Goal: Use online tool/utility: Utilize a website feature to perform a specific function

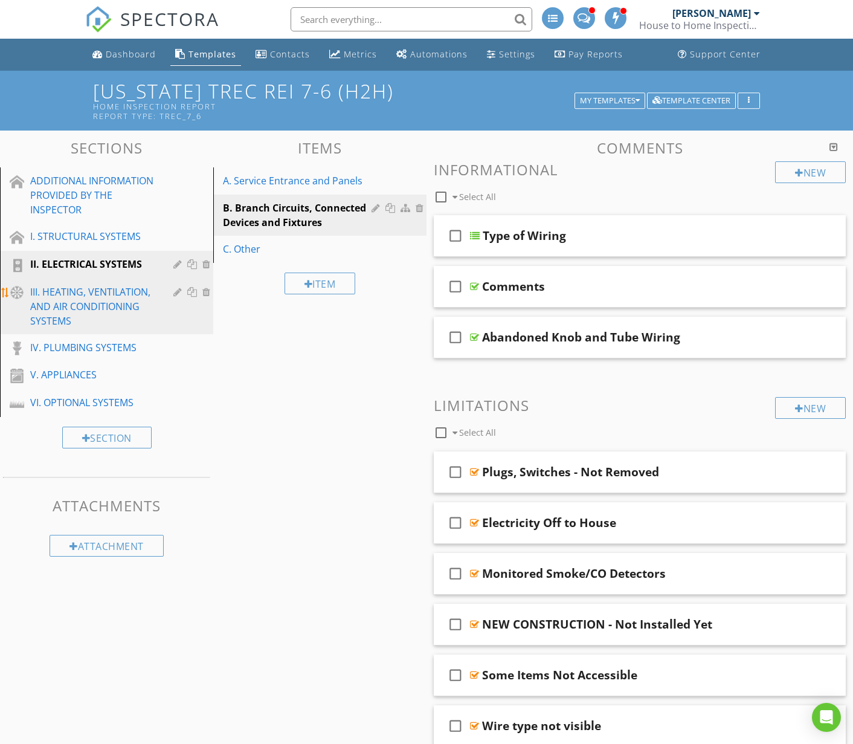
click at [88, 304] on div "III. HEATING, VENTILATION, AND AIR CONDITIONING SYSTEMS" at bounding box center [93, 305] width 126 height 43
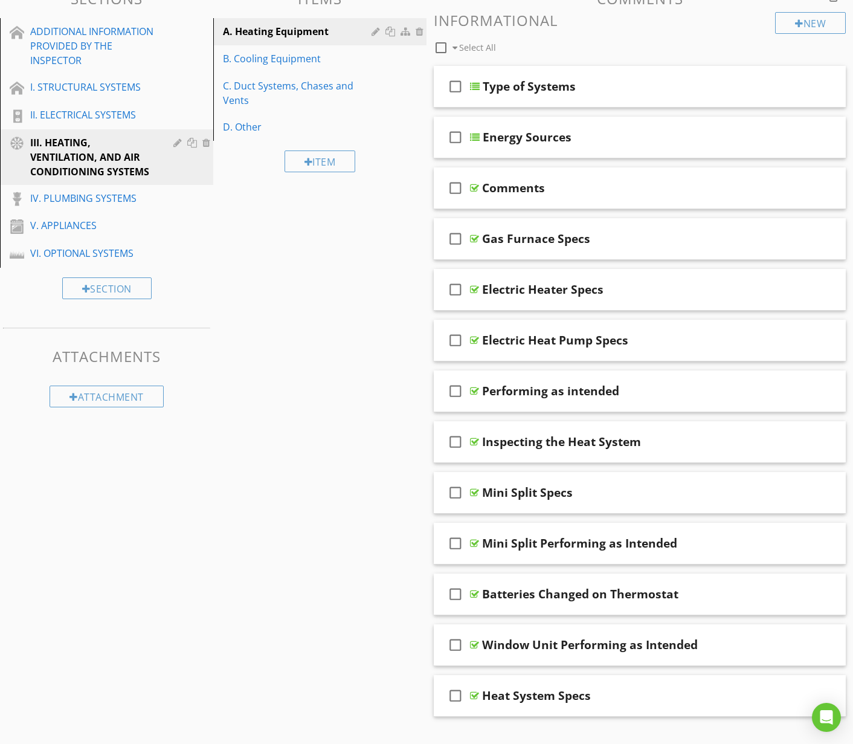
scroll to position [152, 0]
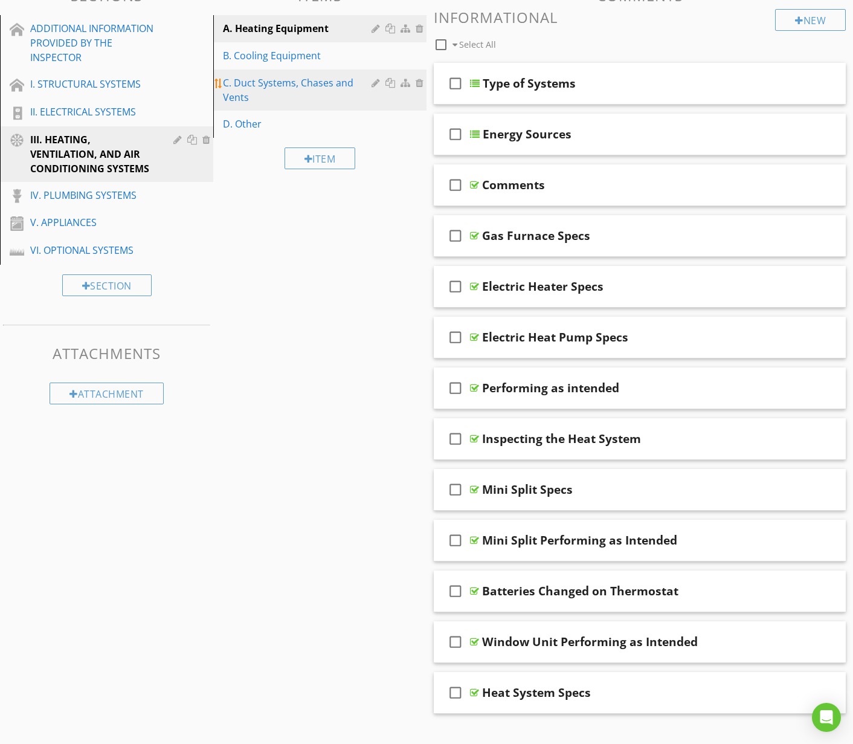
click at [238, 90] on div "C. Duct Systems, Chases and Vents" at bounding box center [299, 90] width 152 height 29
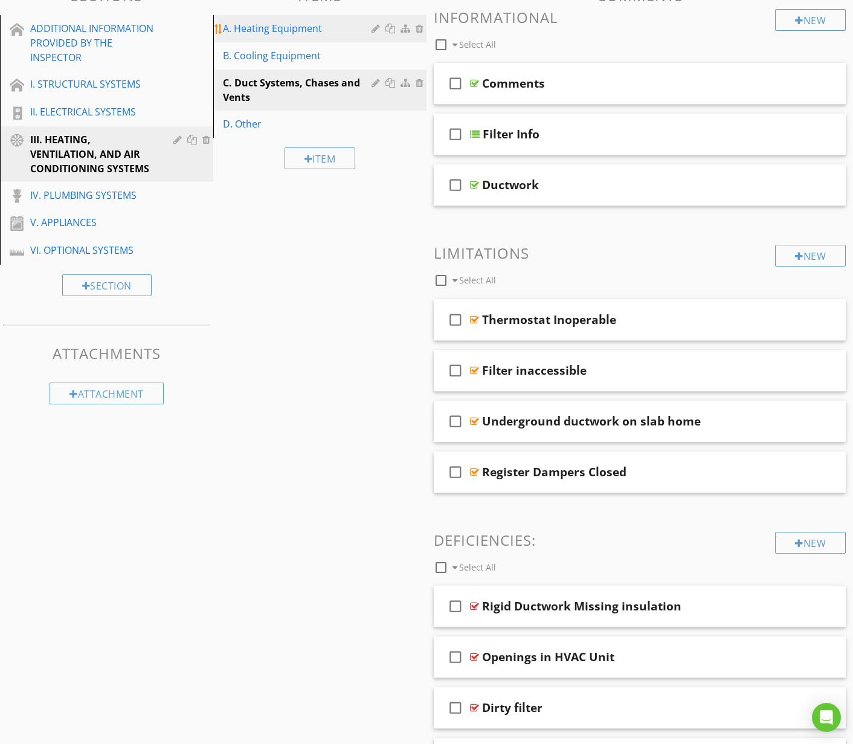
scroll to position [2619, 0]
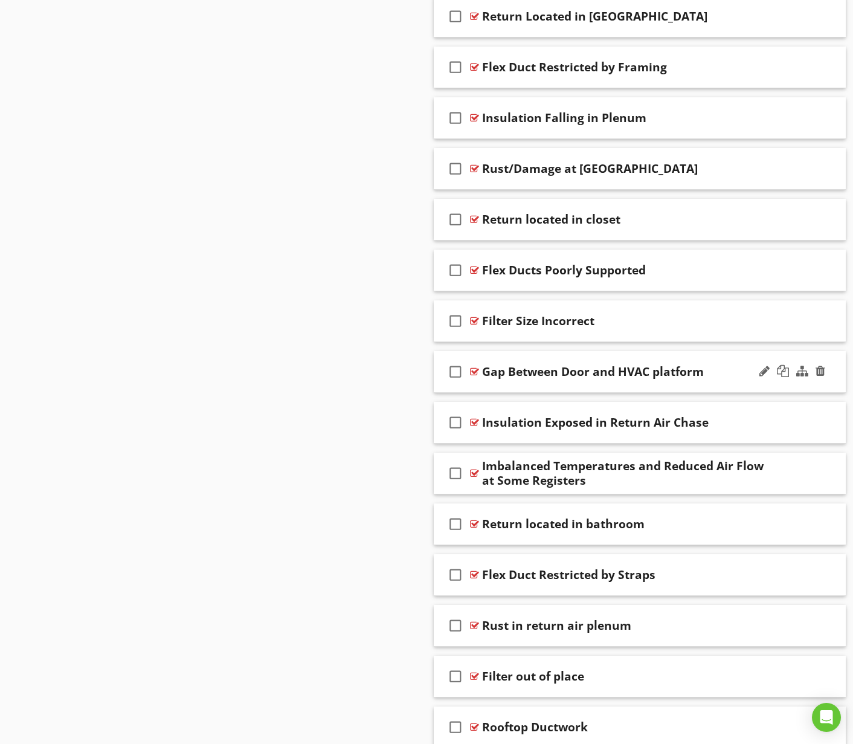
click at [722, 370] on div "Gap Between Door and HVAC platform" at bounding box center [627, 371] width 291 height 14
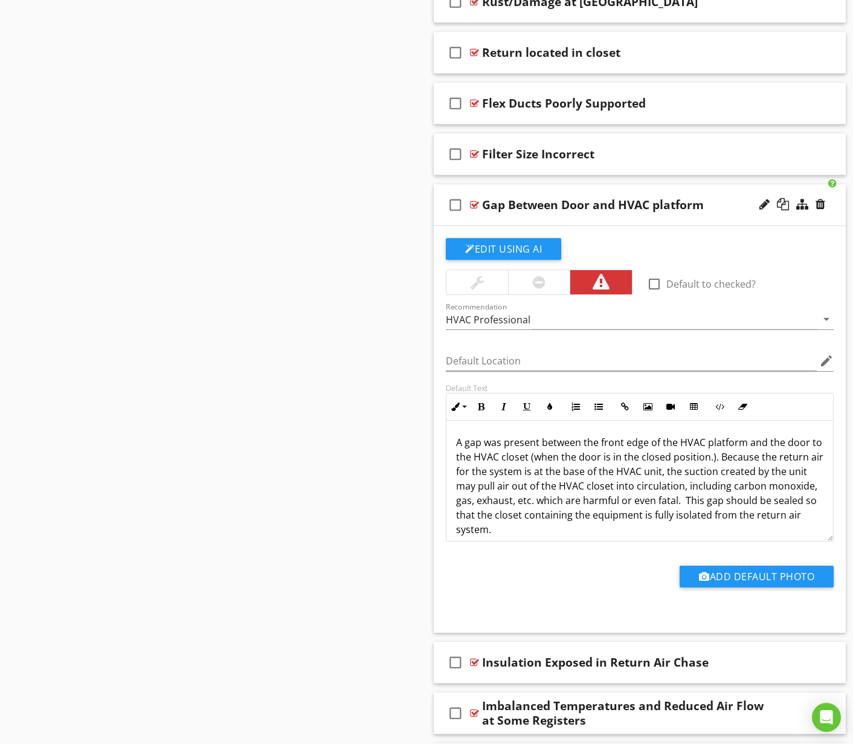
scroll to position [2789, 0]
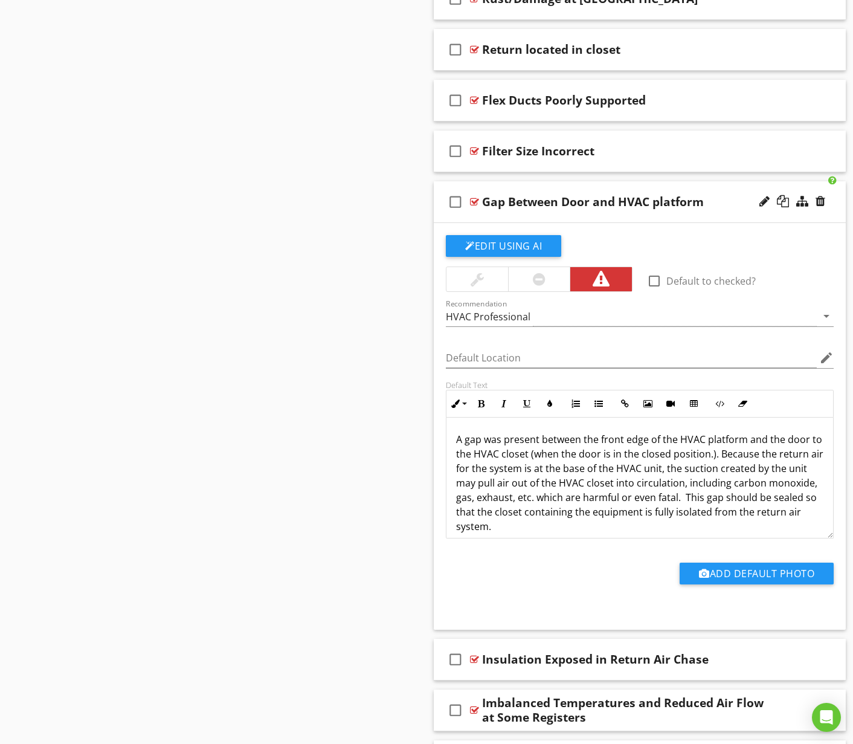
click at [550, 482] on p "A gap was present between the front edge of the HVAC platform and the door to t…" at bounding box center [639, 482] width 367 height 101
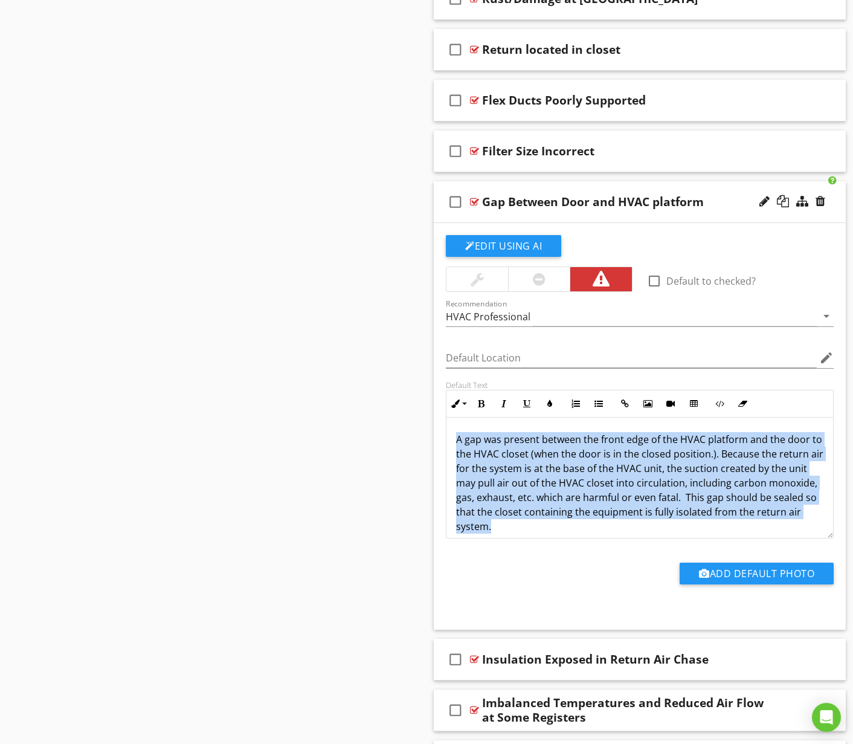
click at [550, 482] on p "A gap was present between the front edge of the HVAC platform and the door to t…" at bounding box center [639, 482] width 367 height 101
copy p "A gap was present between the front edge of the HVAC platform and the door to t…"
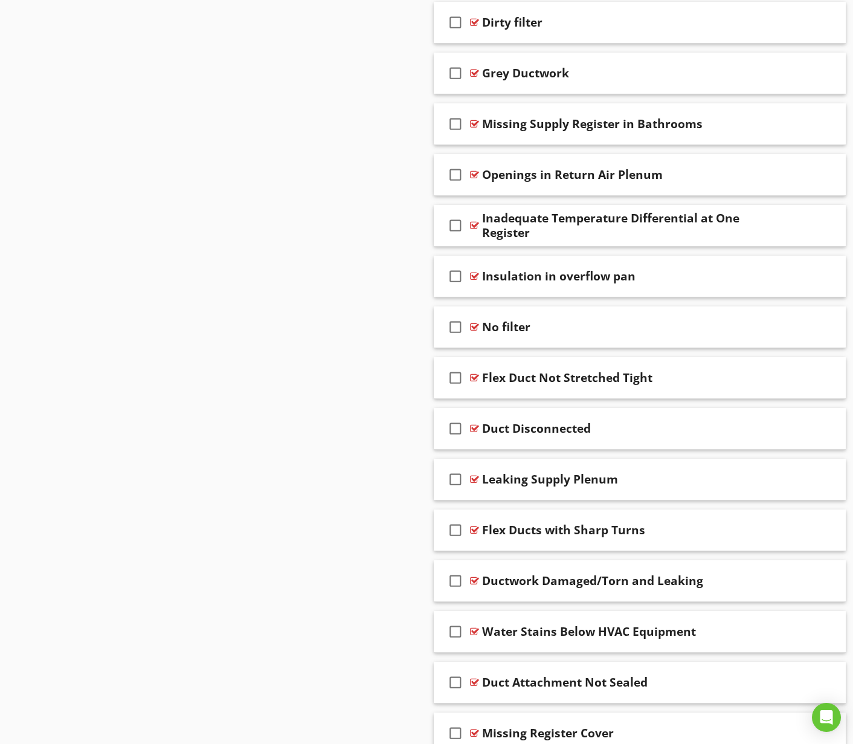
scroll to position [0, 0]
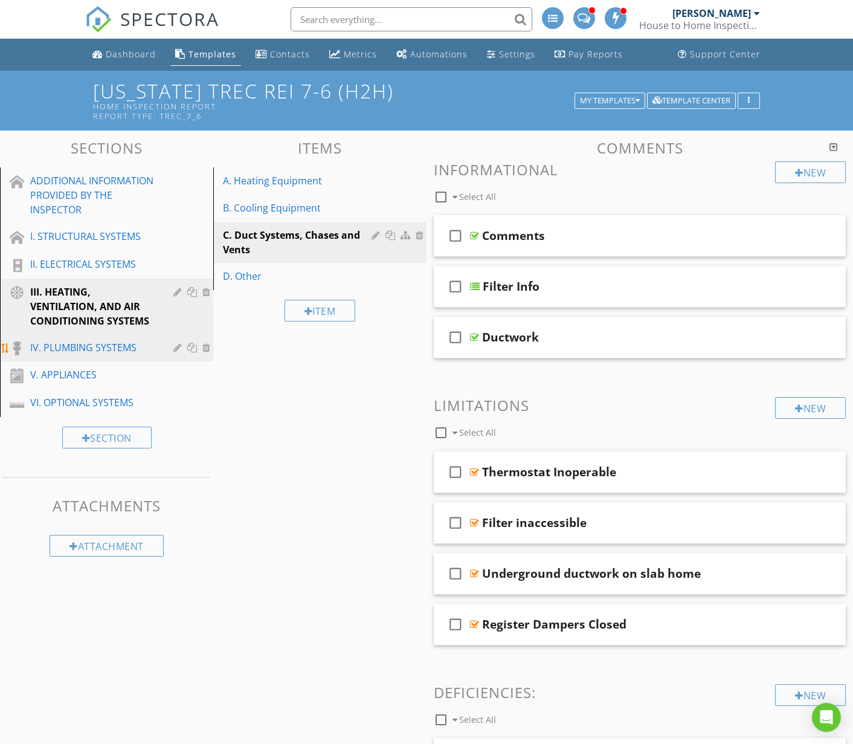
click at [84, 342] on div "IV. PLUMBING SYSTEMS" at bounding box center [93, 347] width 126 height 14
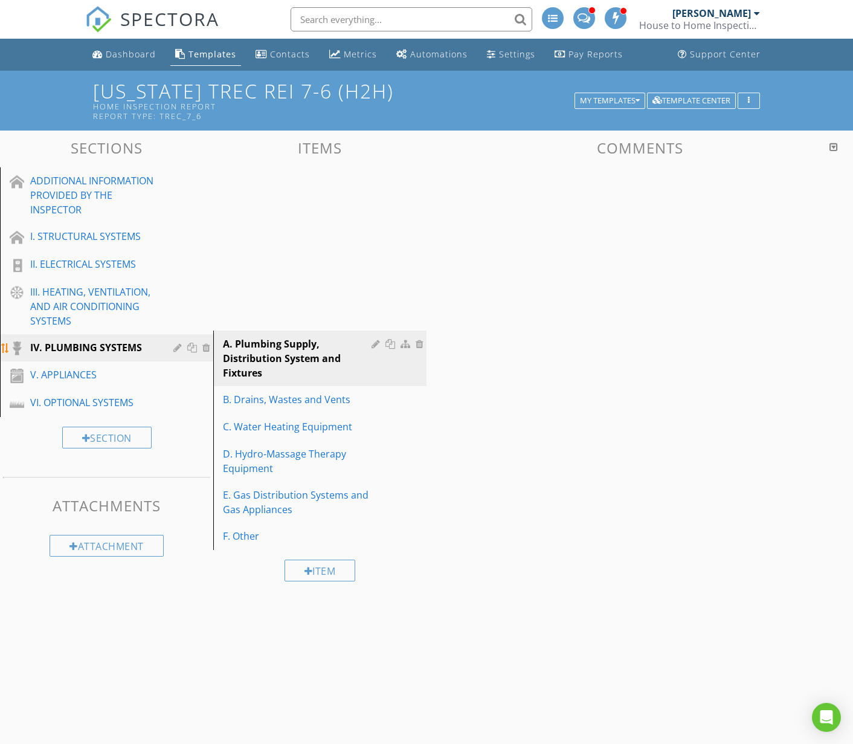
click at [84, 342] on div "IV. PLUMBING SYSTEMS" at bounding box center [93, 347] width 126 height 14
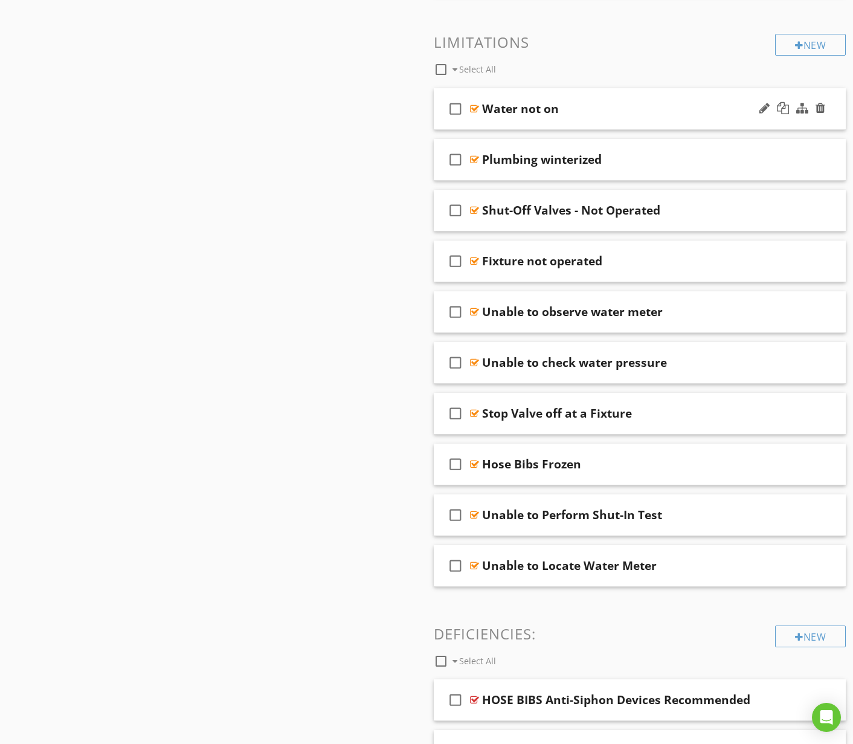
scroll to position [669, 0]
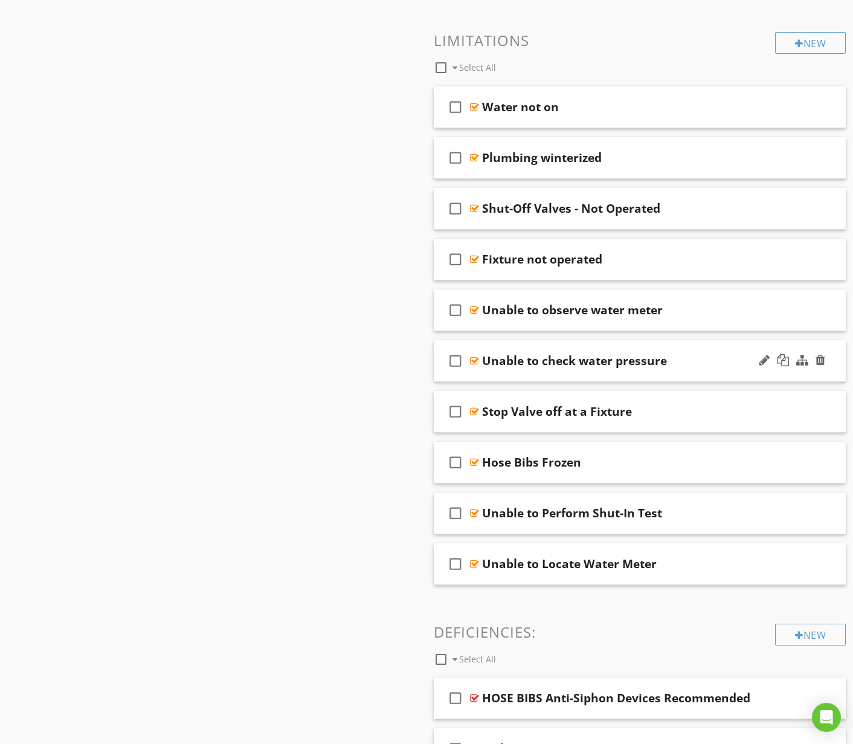
click at [705, 359] on div "Unable to check water pressure" at bounding box center [627, 360] width 291 height 14
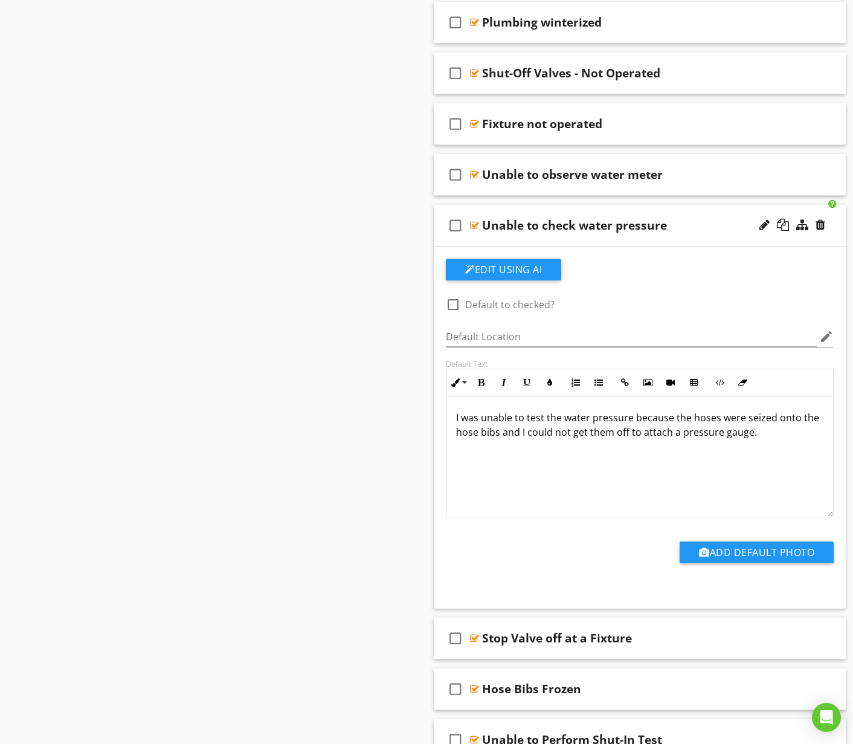
scroll to position [812, 0]
